Goal: Navigation & Orientation: Go to known website

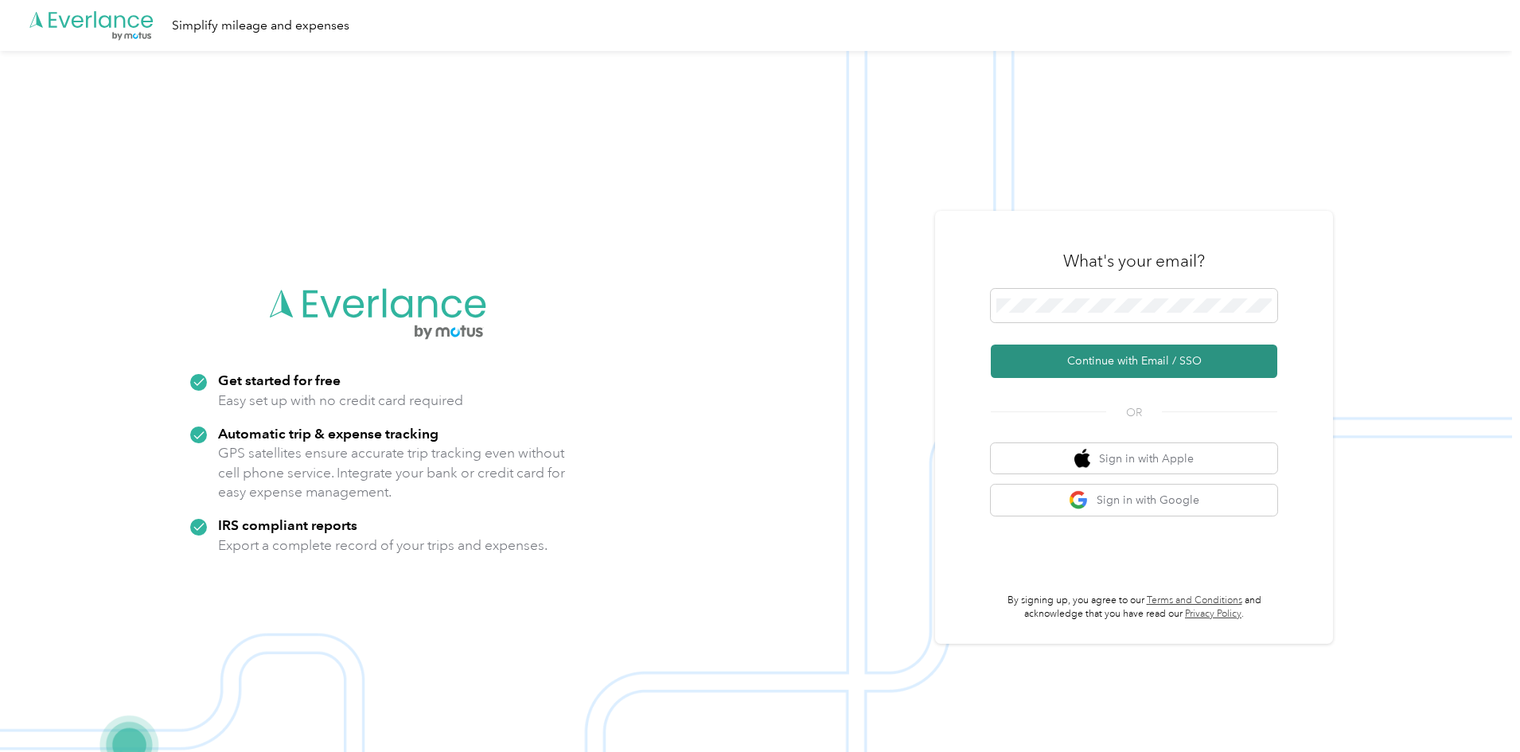
click at [1164, 354] on button "Continue with Email / SSO" at bounding box center [1133, 360] width 286 height 33
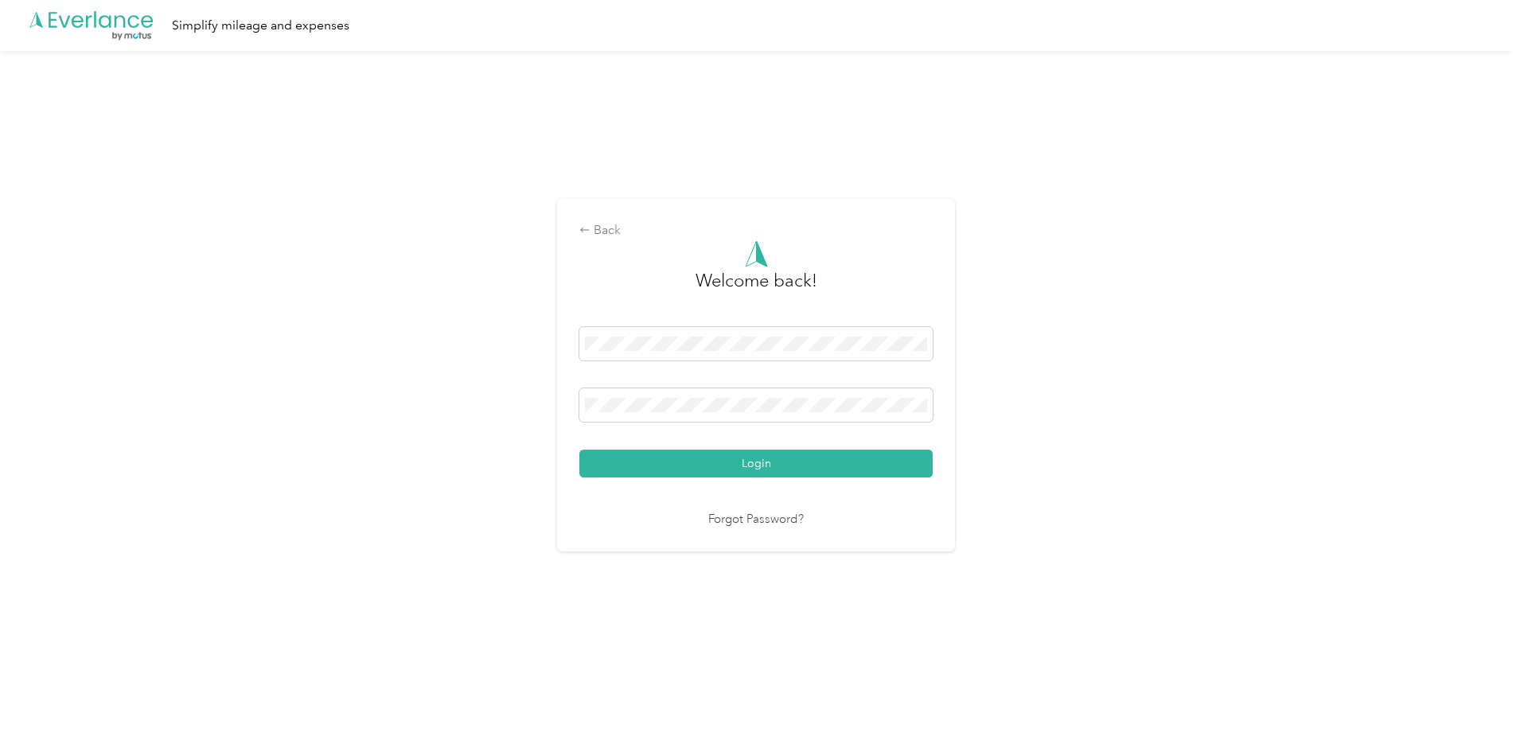
click at [755, 458] on button "Login" at bounding box center [755, 463] width 353 height 28
